Goal: Transaction & Acquisition: Purchase product/service

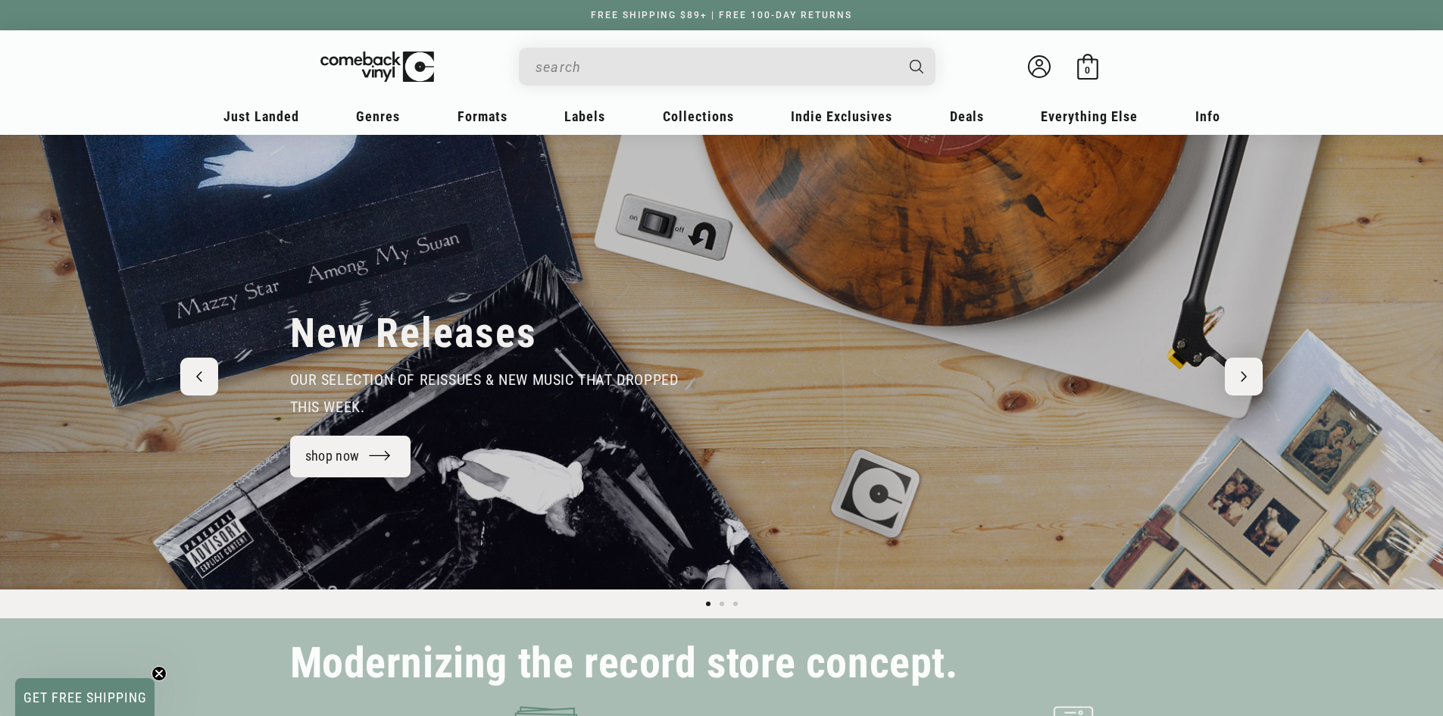
click at [576, 68] on input "When autocomplete results are available use up and down arrows to review and en…" at bounding box center [715, 67] width 359 height 31
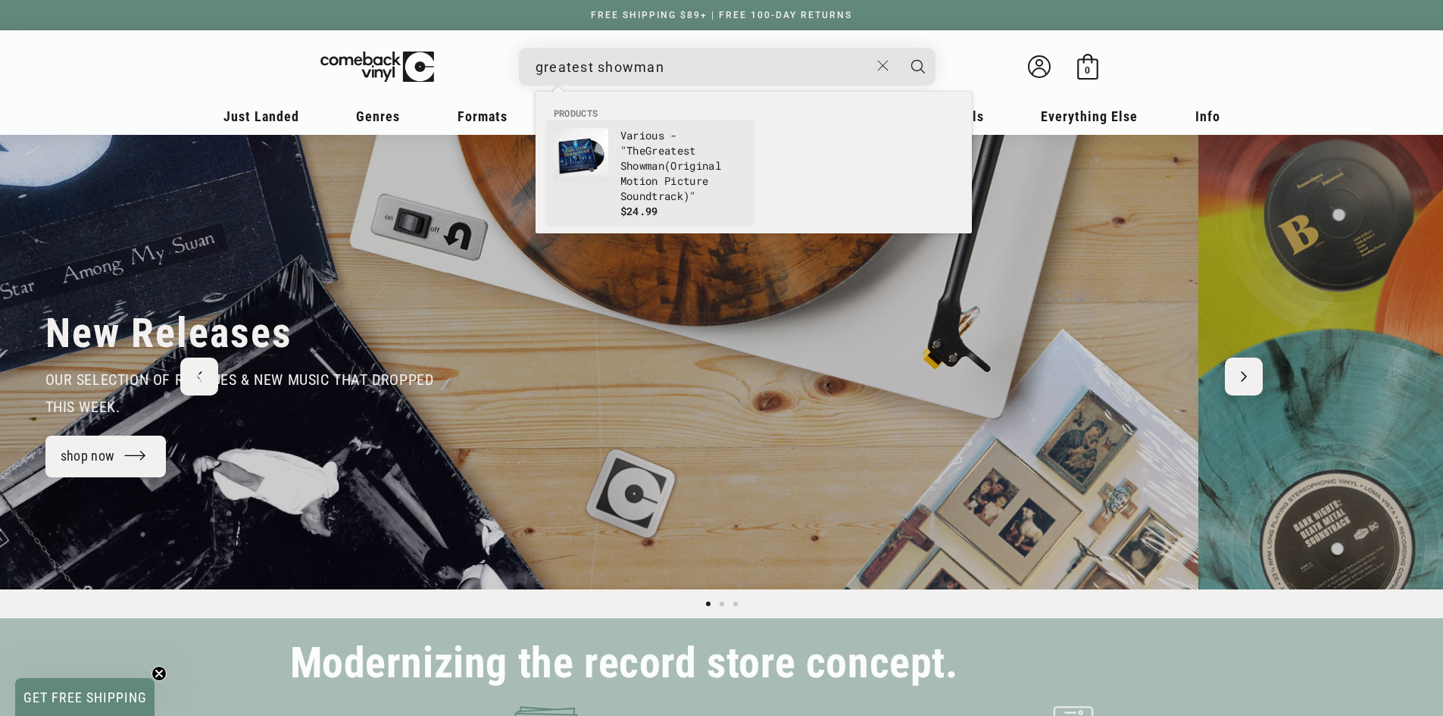
type input "greatest showman"
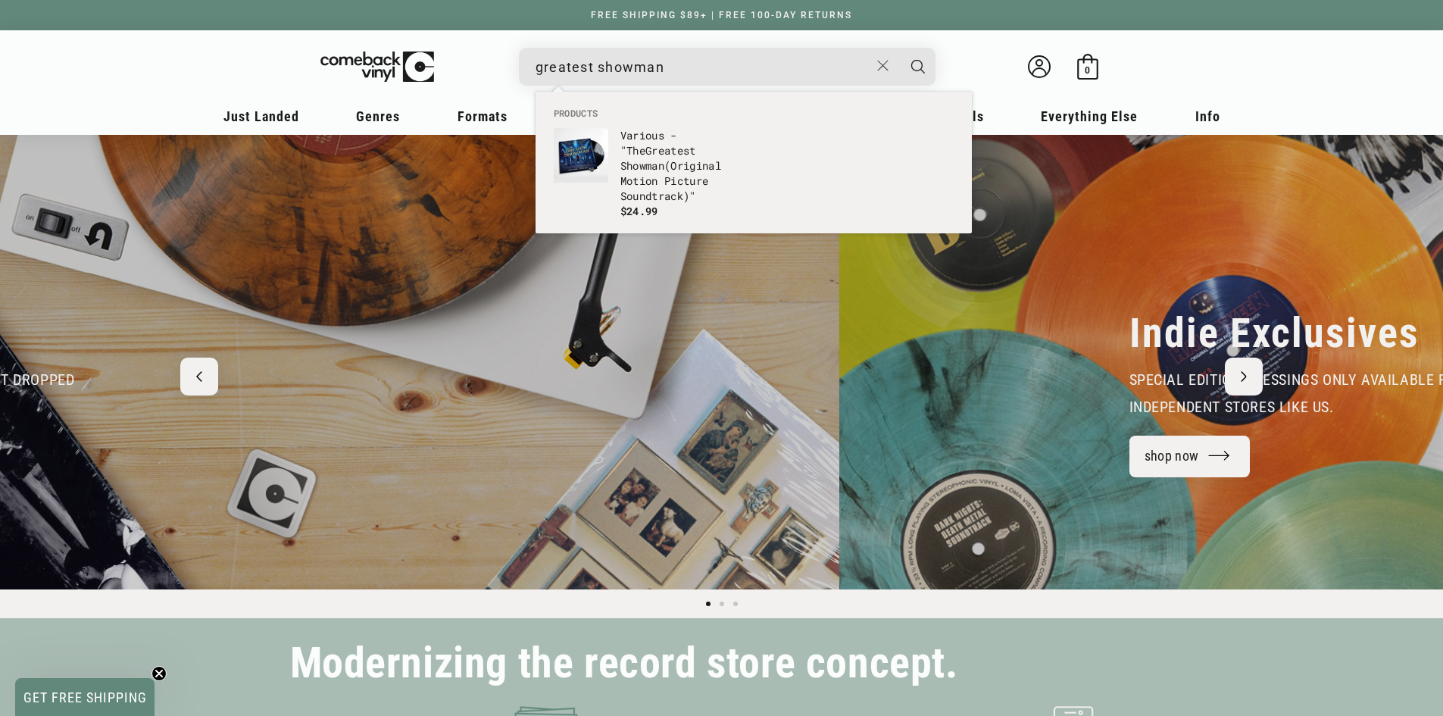
click at [655, 149] on b "Greatest" at bounding box center [671, 150] width 51 height 14
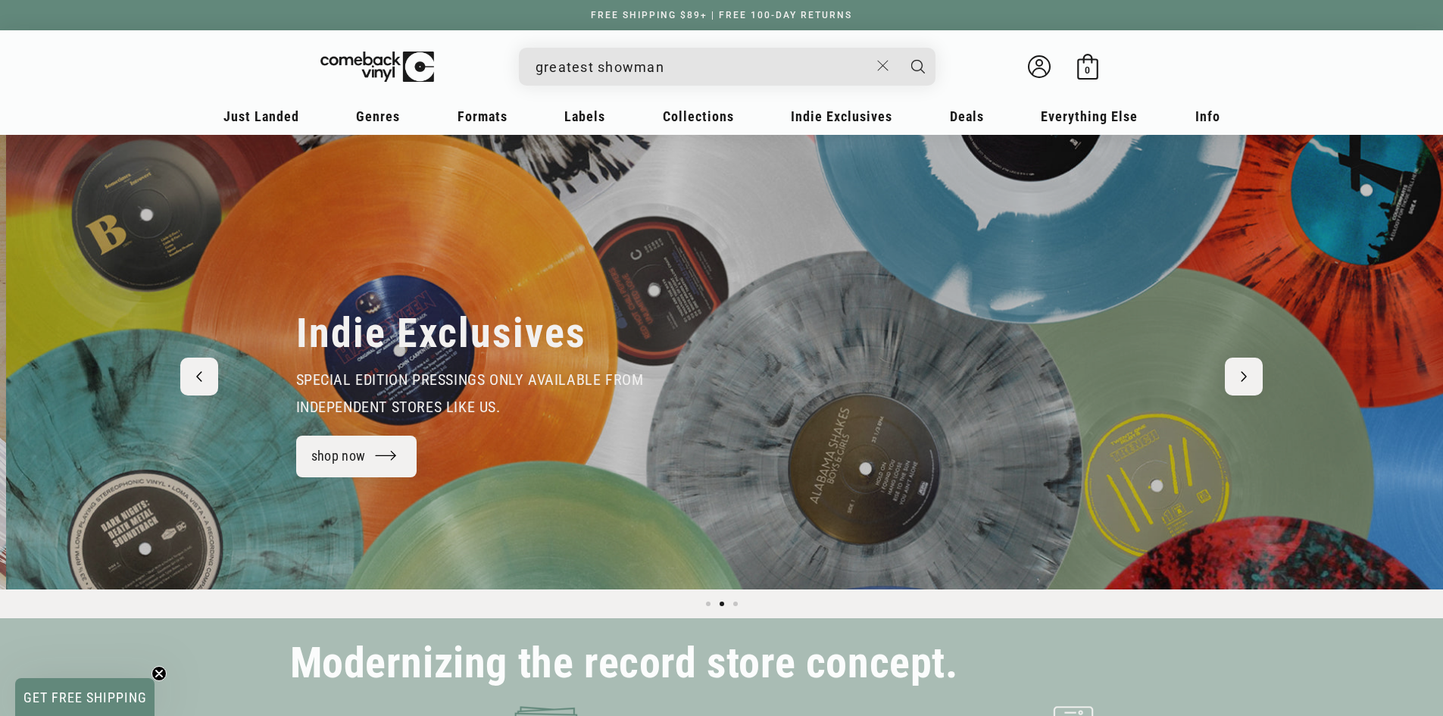
scroll to position [0, 1443]
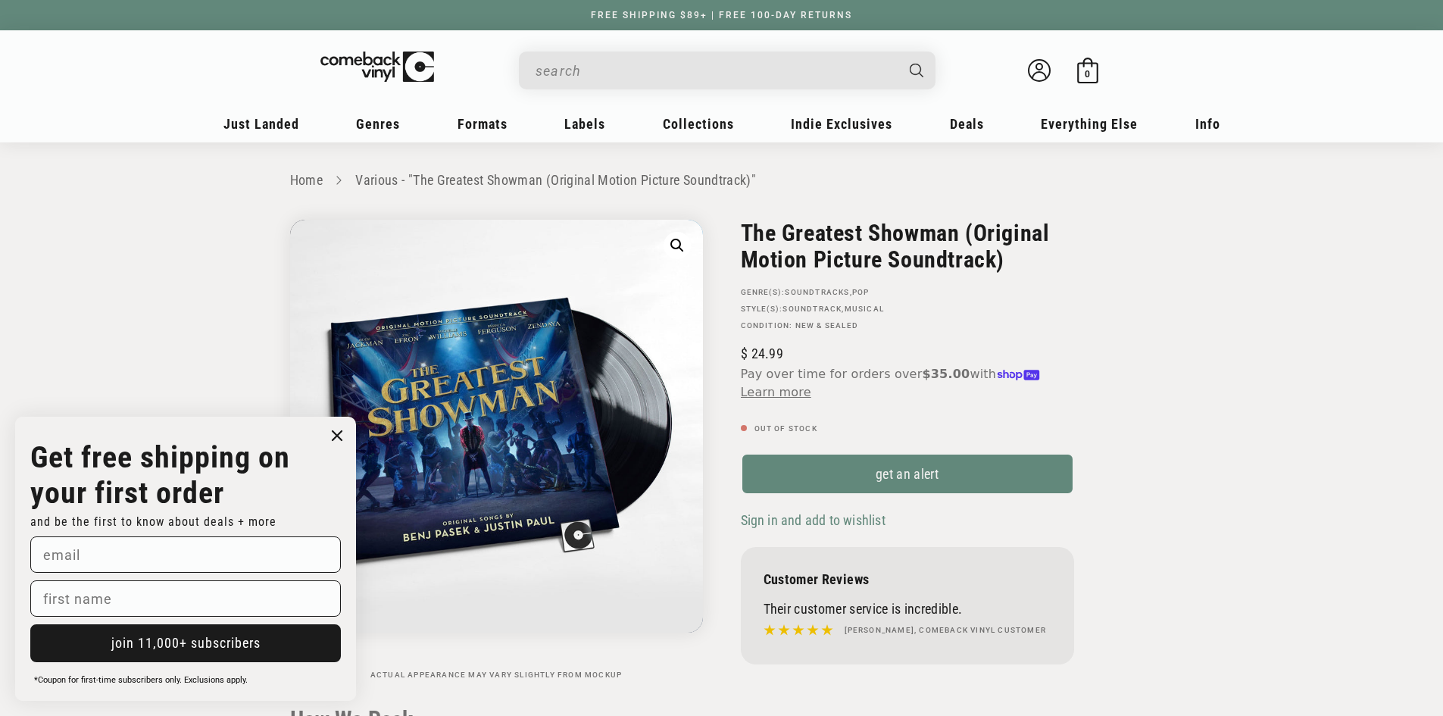
click at [343, 435] on circle "Close dialog" at bounding box center [338, 436] width 22 height 22
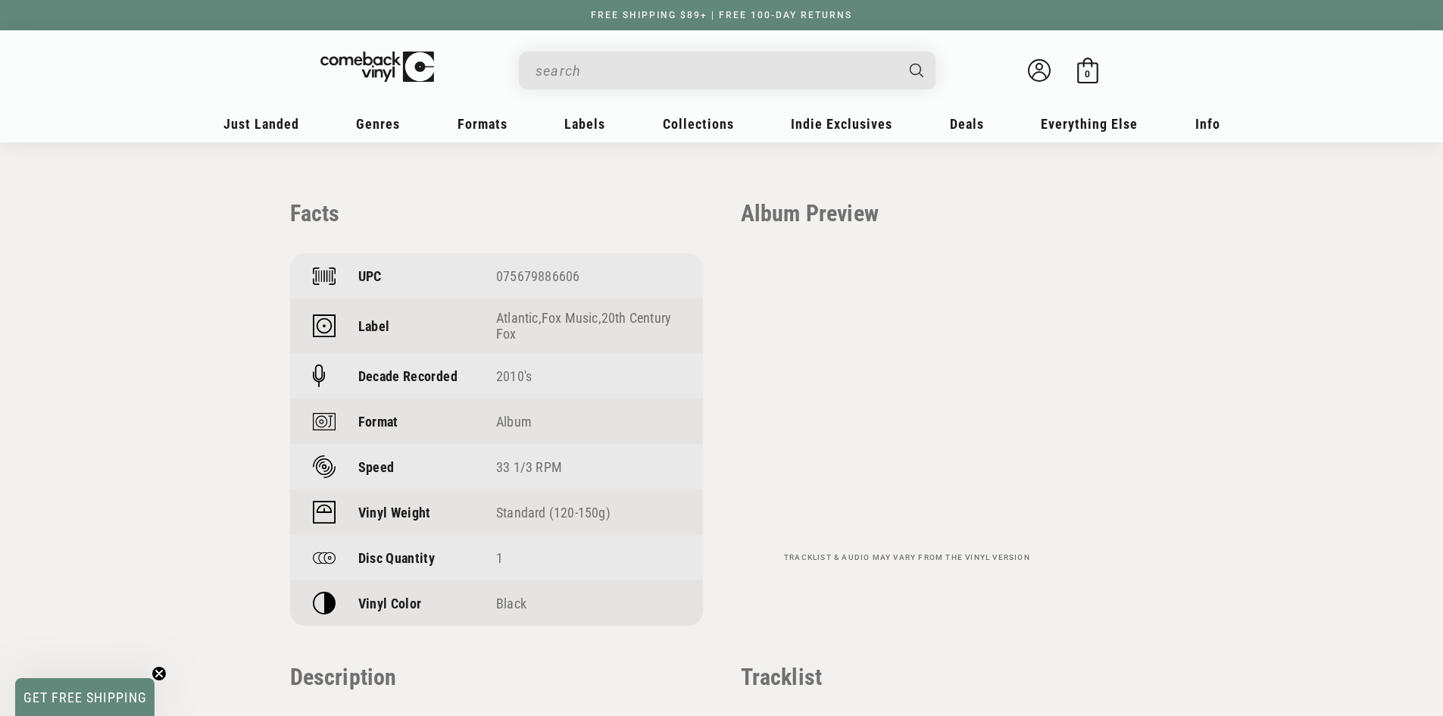
scroll to position [909, 0]
